Goal: Information Seeking & Learning: Find specific fact

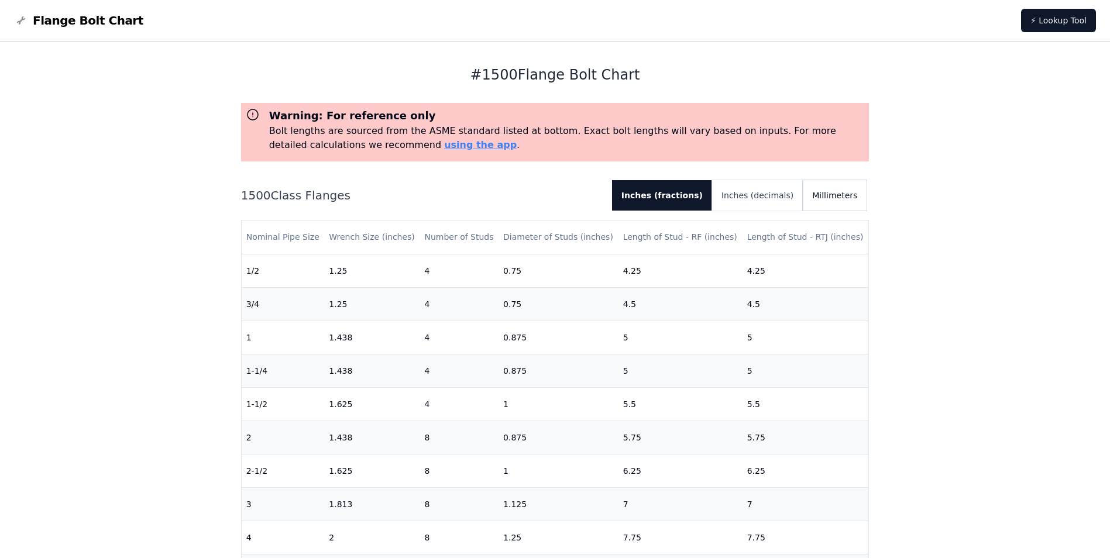
drag, startPoint x: 847, startPoint y: 201, endPoint x: 841, endPoint y: 204, distance: 6.0
click at [841, 204] on button "Millimeters" at bounding box center [835, 195] width 64 height 30
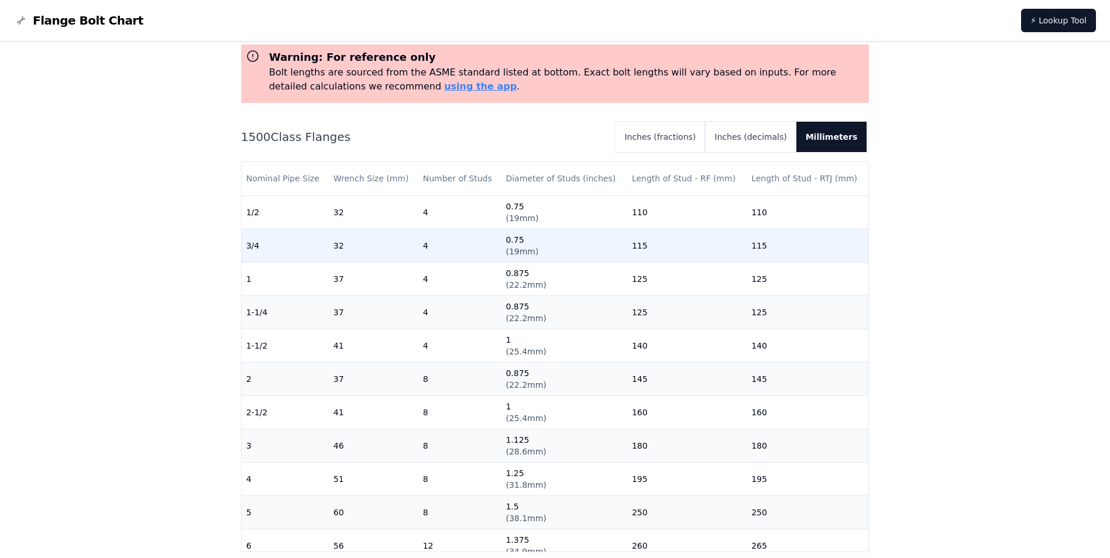
scroll to position [59, 0]
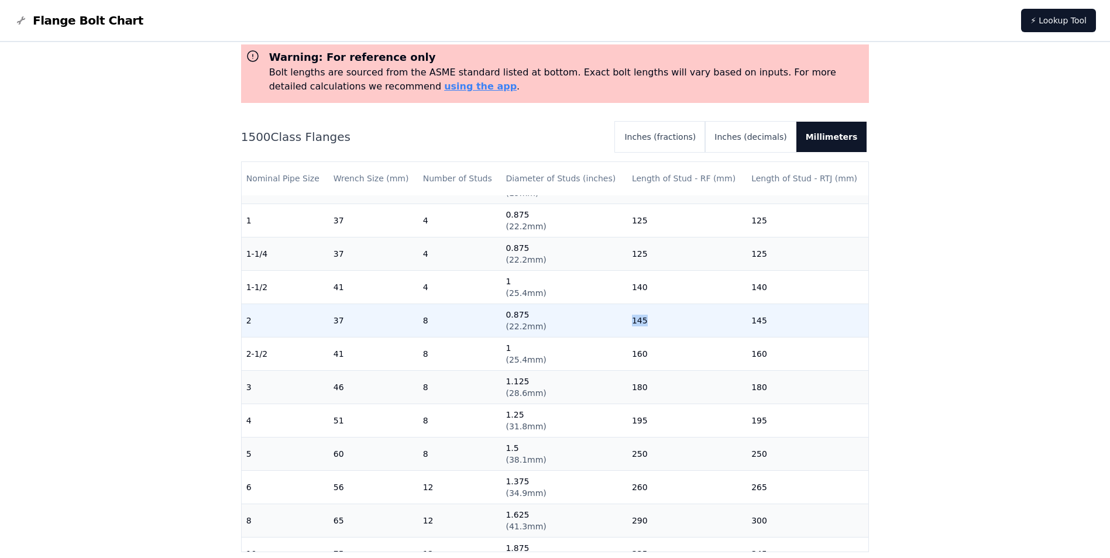
drag, startPoint x: 625, startPoint y: 324, endPoint x: 641, endPoint y: 322, distance: 16.5
click at [641, 322] on td "145" at bounding box center [686, 320] width 119 height 33
drag, startPoint x: 641, startPoint y: 322, endPoint x: 626, endPoint y: 322, distance: 15.2
click at [627, 322] on td "145" at bounding box center [686, 320] width 119 height 33
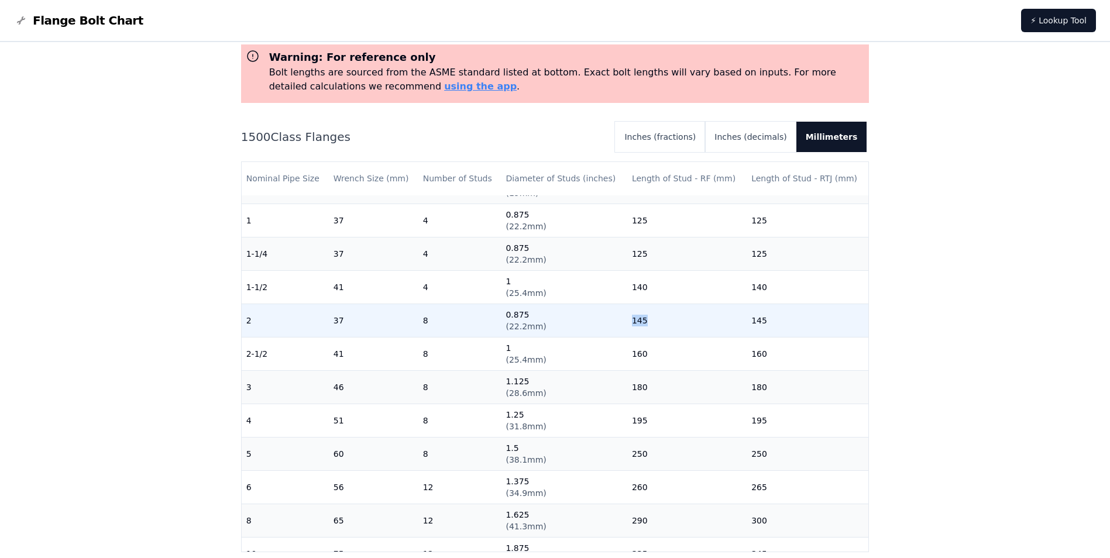
drag, startPoint x: 626, startPoint y: 322, endPoint x: 644, endPoint y: 322, distance: 18.1
click at [644, 322] on td "145" at bounding box center [686, 320] width 119 height 33
drag, startPoint x: 644, startPoint y: 322, endPoint x: 619, endPoint y: 322, distance: 25.2
click at [619, 322] on tr "2 37 8 0.875 ( 22.2mm ) 145 145" at bounding box center [555, 320] width 627 height 33
drag, startPoint x: 619, startPoint y: 322, endPoint x: 654, endPoint y: 325, distance: 34.6
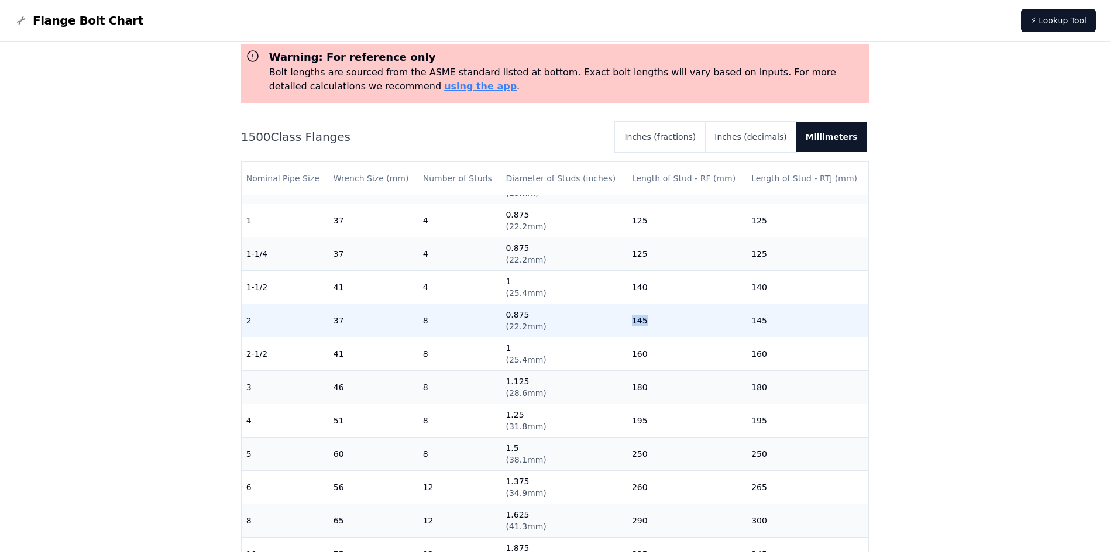
click at [654, 325] on td "145" at bounding box center [686, 320] width 119 height 33
drag, startPoint x: 649, startPoint y: 325, endPoint x: 623, endPoint y: 322, distance: 27.0
click at [627, 322] on td "145" at bounding box center [686, 320] width 119 height 33
drag, startPoint x: 623, startPoint y: 322, endPoint x: 650, endPoint y: 325, distance: 27.6
click at [650, 325] on td "145" at bounding box center [686, 320] width 119 height 33
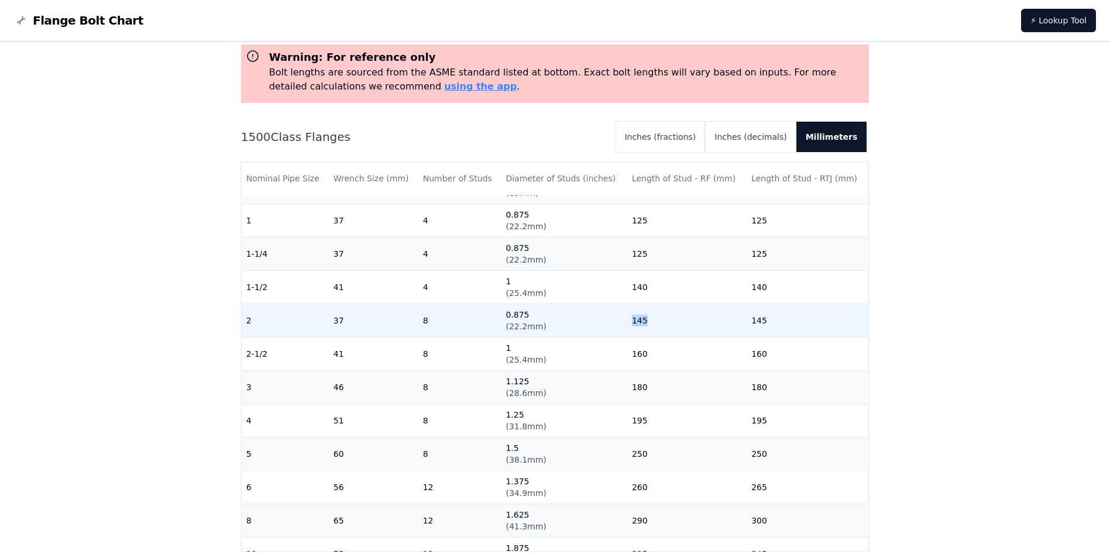
click at [650, 325] on td "145" at bounding box center [686, 320] width 119 height 33
drag, startPoint x: 502, startPoint y: 313, endPoint x: 529, endPoint y: 317, distance: 27.1
click at [529, 317] on td "0.875 ( 22.2mm )" at bounding box center [564, 320] width 126 height 33
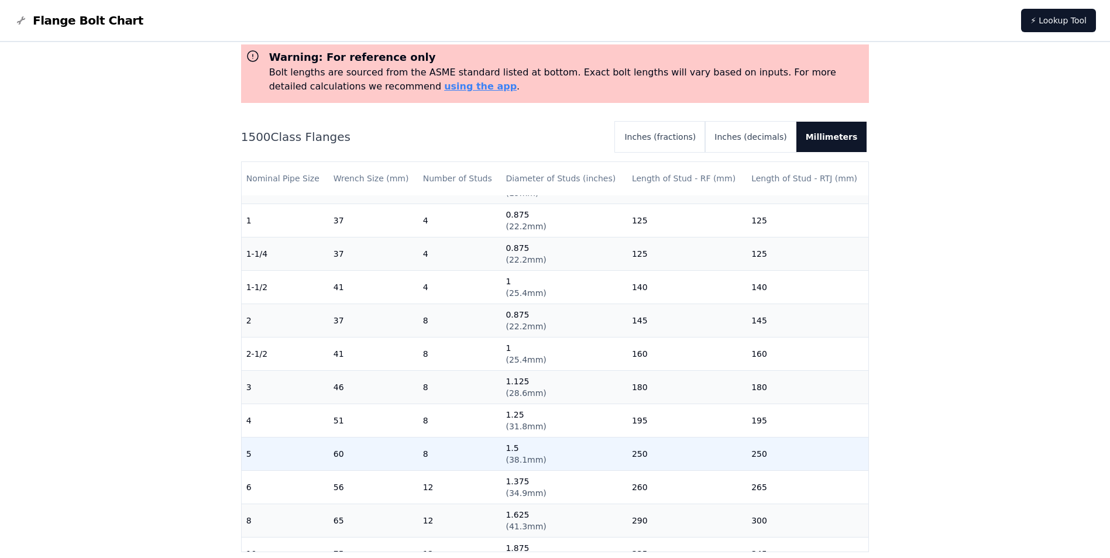
click at [653, 443] on td "250" at bounding box center [686, 453] width 119 height 33
